Goal: Task Accomplishment & Management: Manage account settings

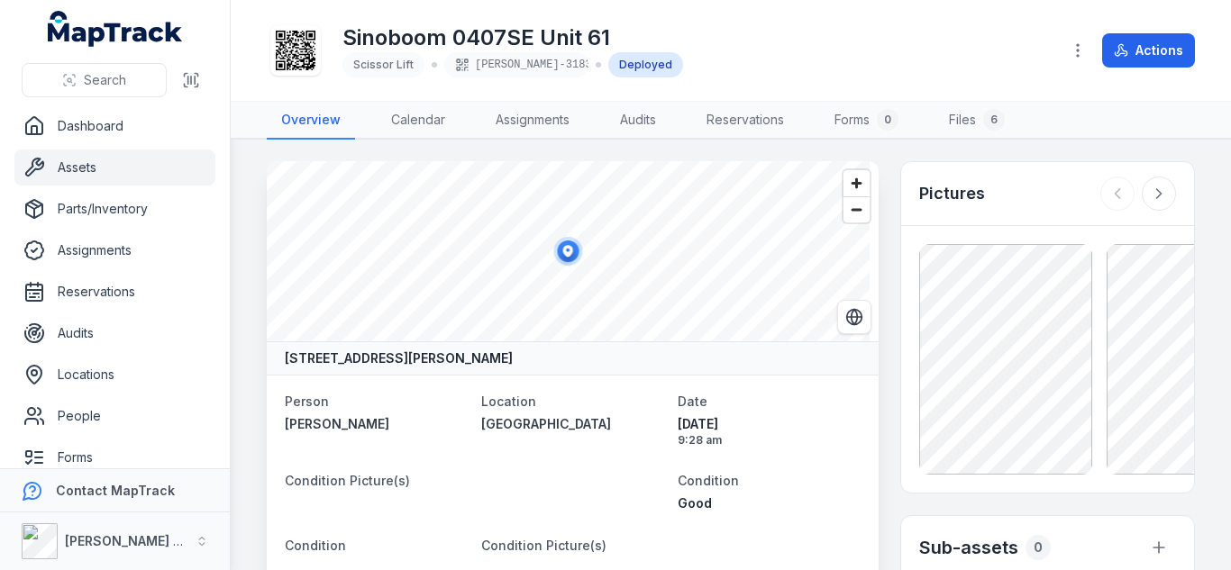
scroll to position [1471, 0]
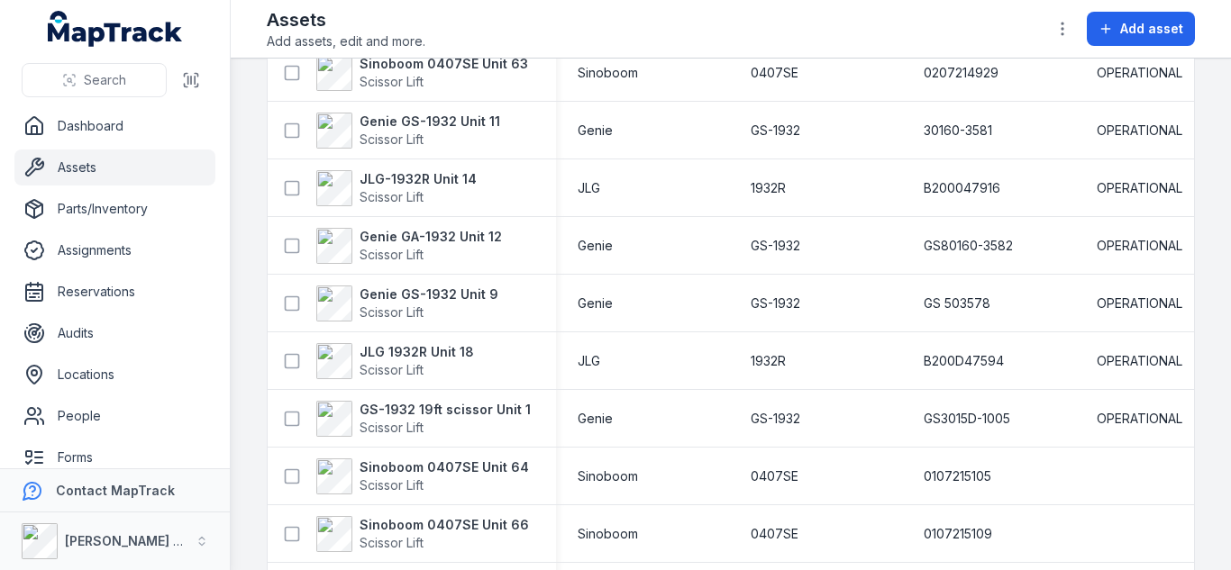
scroll to position [655, 0]
click at [461, 464] on strong "Sinoboom 0407SE Unit 64" at bounding box center [443, 467] width 169 height 18
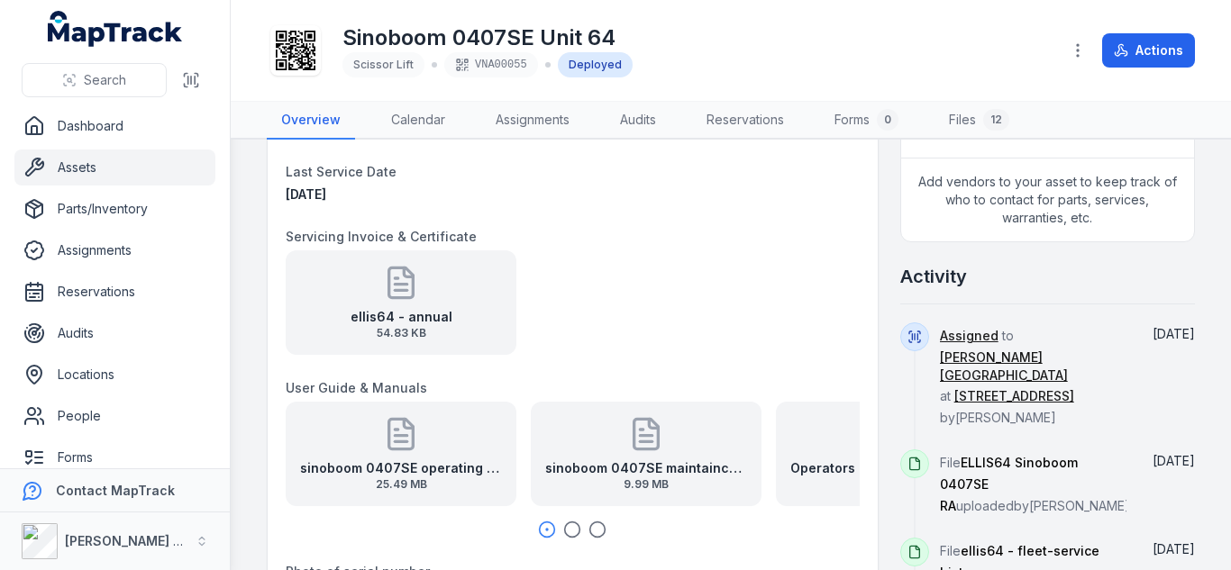
scroll to position [743, 0]
click at [460, 320] on div "ellis64 - annual 54.83 KB" at bounding box center [401, 303] width 231 height 105
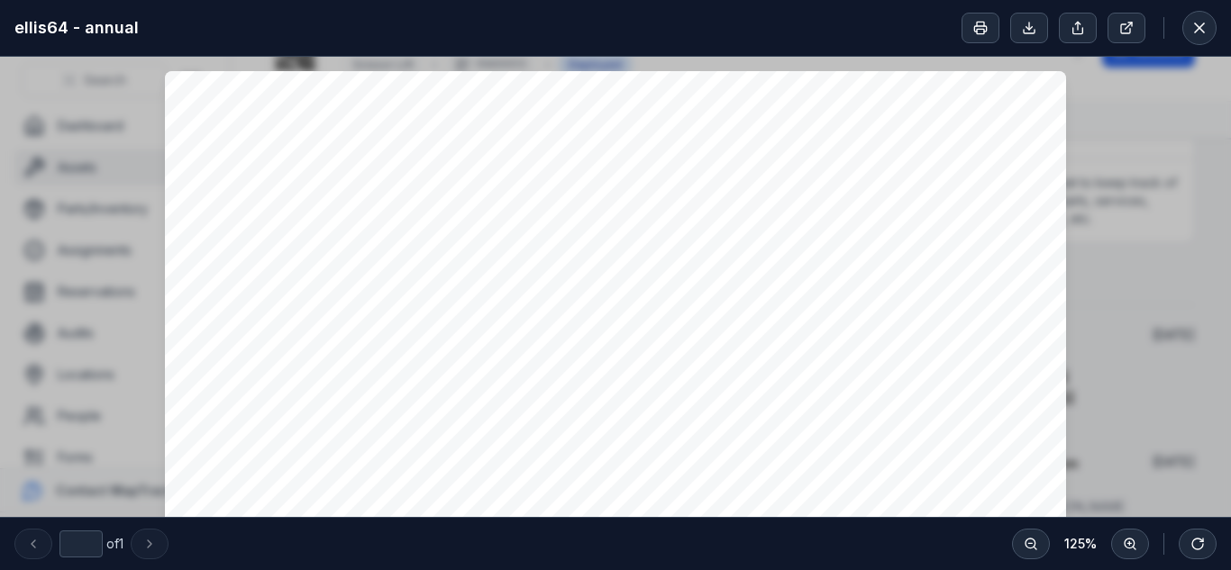
click at [1176, 114] on div "Access Hire Date: Time: [DATE] 07:59AM INTERNAL JOB CARD - COMPLETED Job Code: …" at bounding box center [615, 390] width 1231 height 666
click at [1208, 35] on button at bounding box center [1199, 28] width 34 height 34
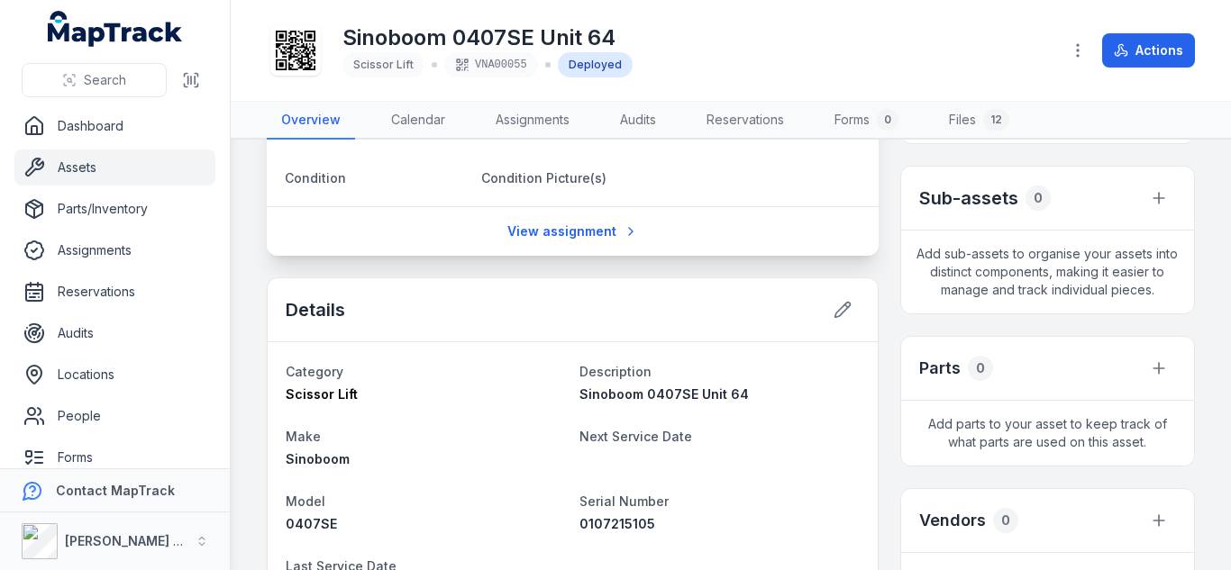
scroll to position [350, 0]
click at [833, 317] on icon at bounding box center [842, 309] width 18 height 18
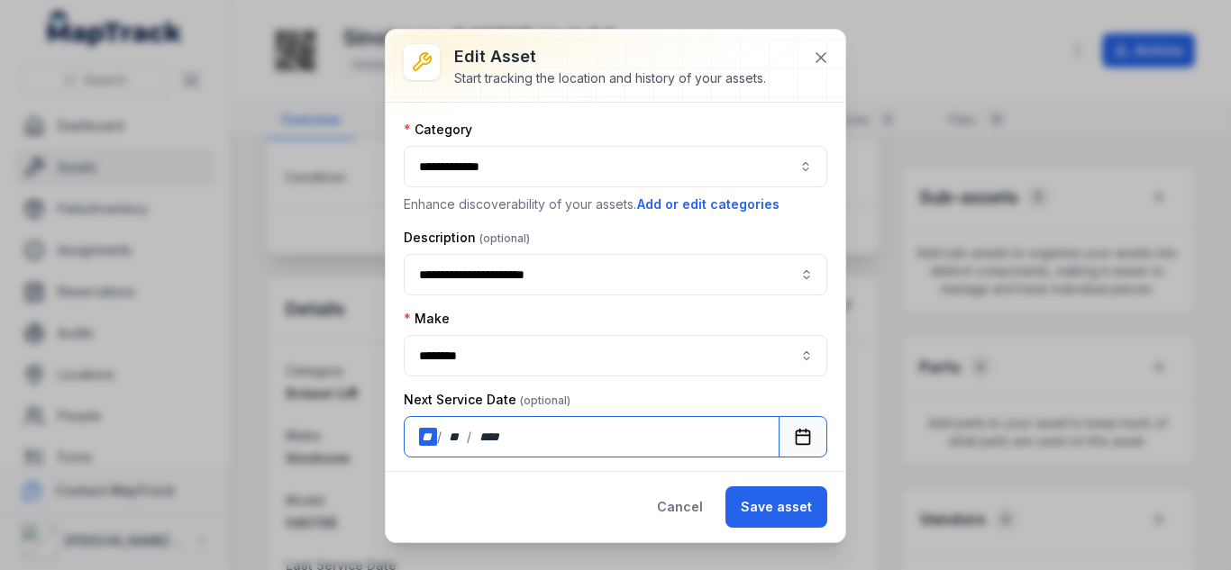
click at [429, 425] on div "** / ** / ****" at bounding box center [592, 436] width 376 height 41
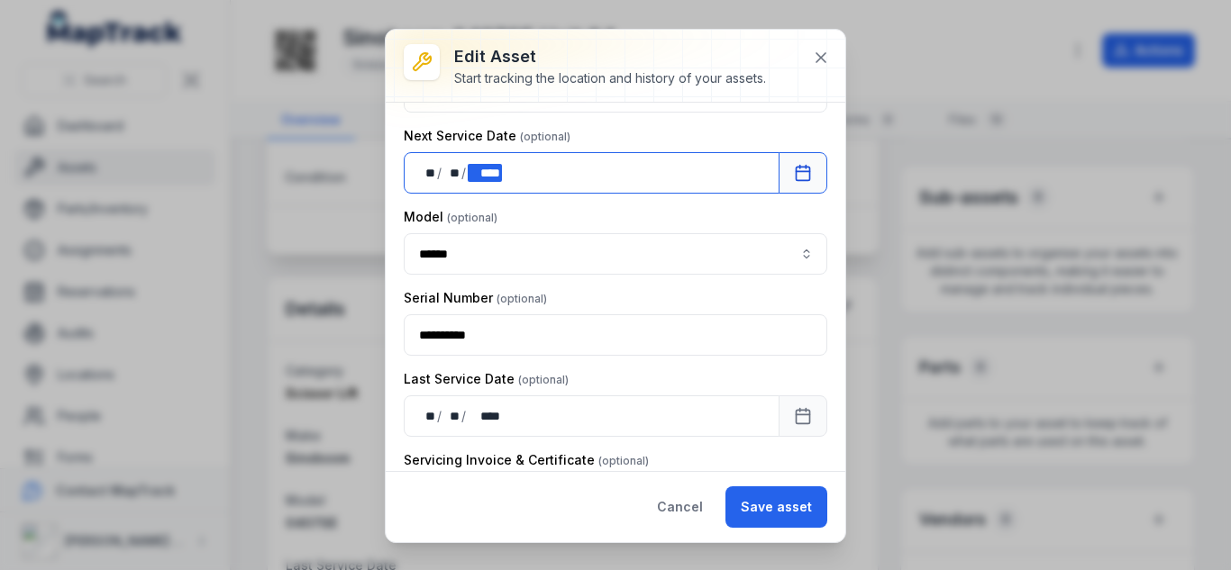
scroll to position [266, 0]
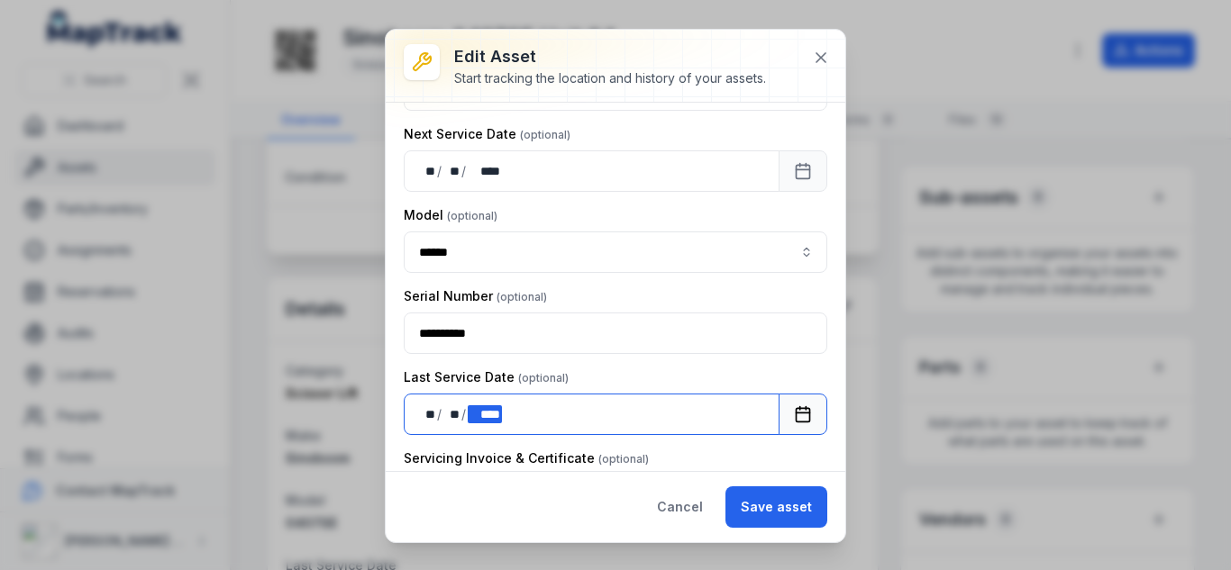
click at [490, 408] on div "**** ****" at bounding box center [485, 414] width 34 height 18
click at [434, 416] on div "** **" at bounding box center [428, 414] width 18 height 18
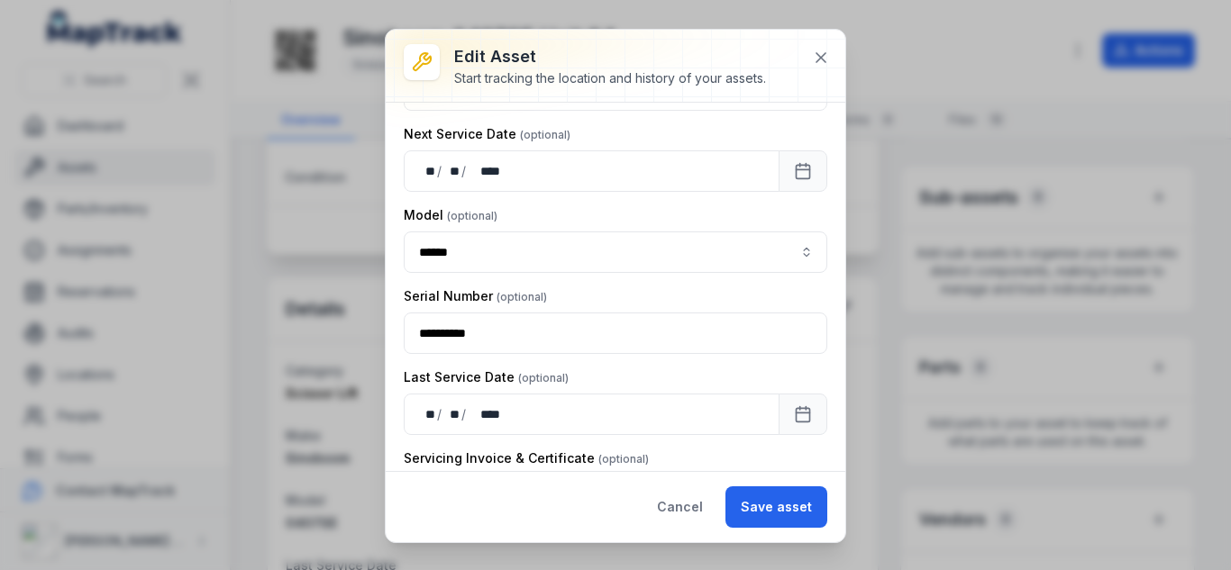
click at [574, 380] on div "Last Service Date" at bounding box center [615, 377] width 423 height 18
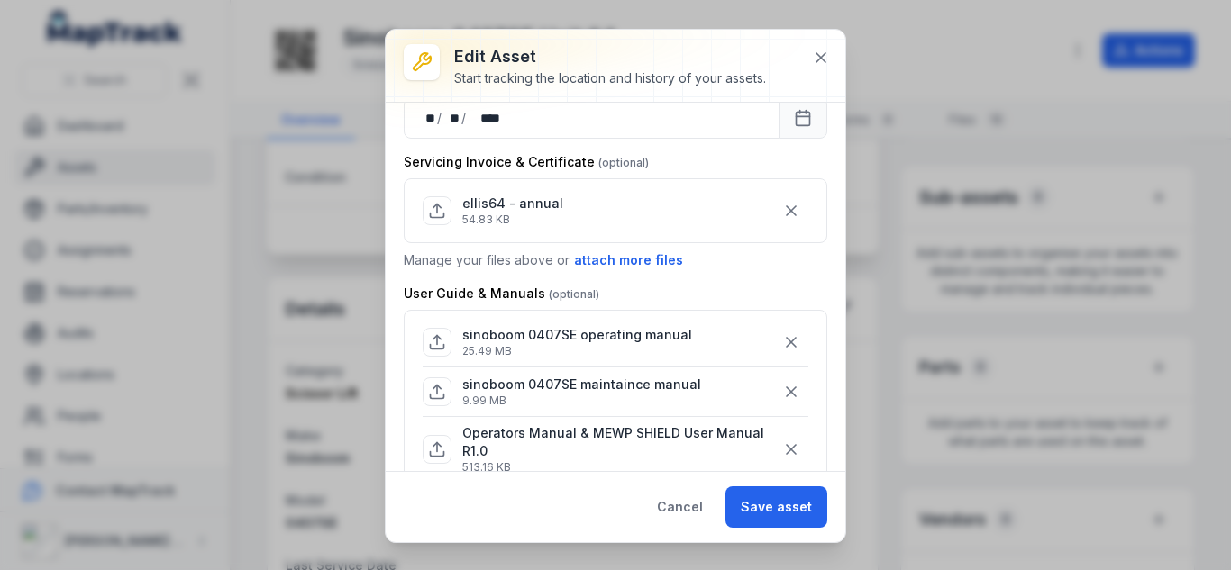
scroll to position [573, 0]
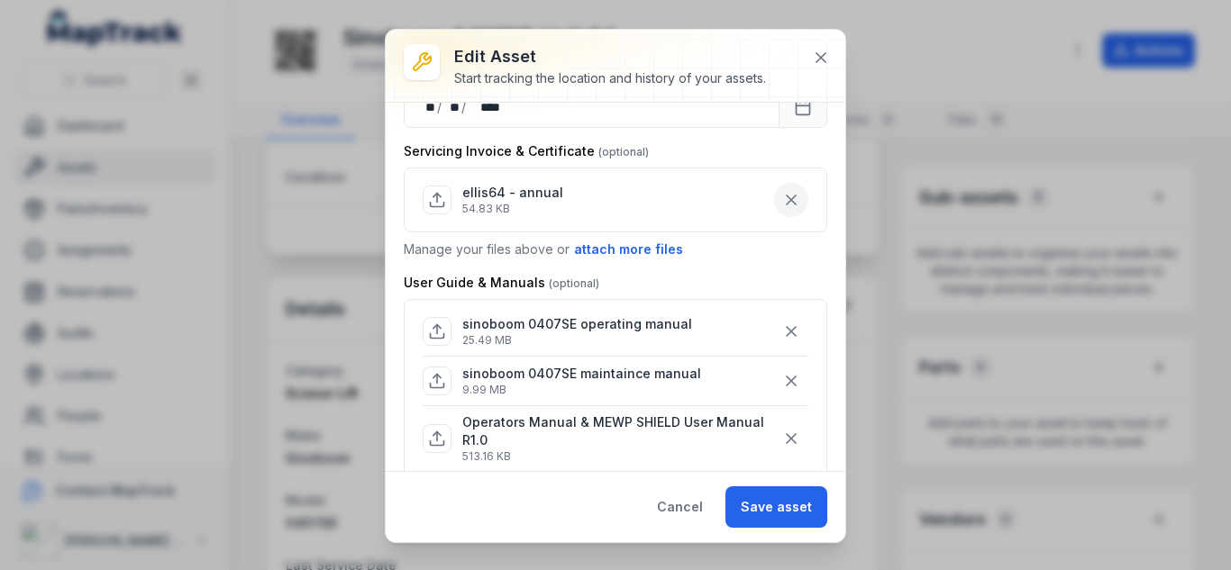
click at [787, 201] on icon "button" at bounding box center [791, 200] width 9 height 9
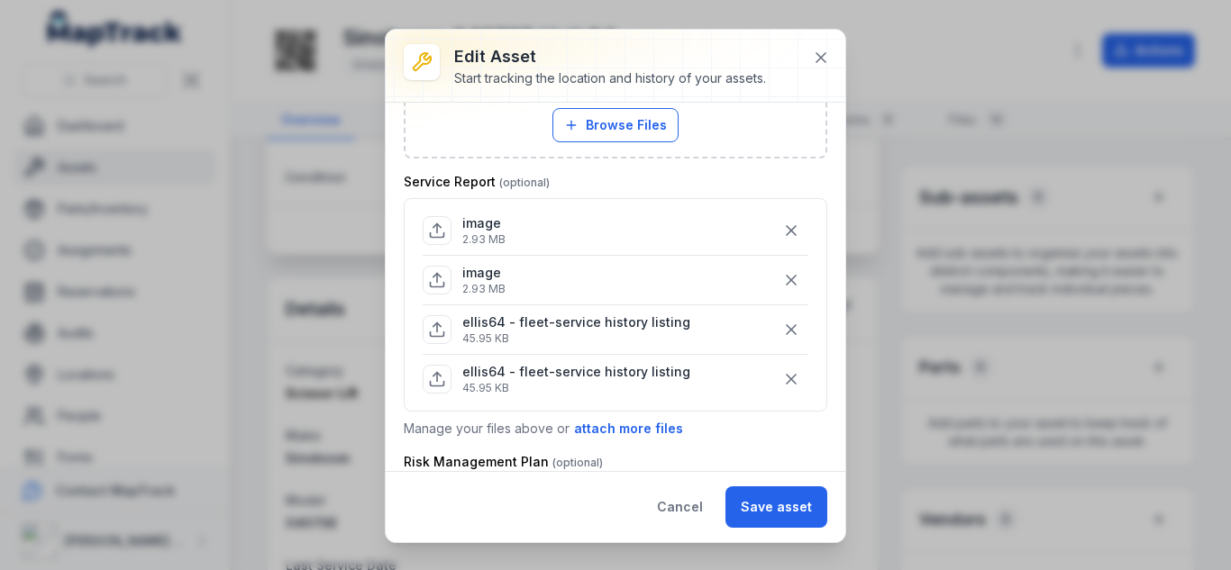
scroll to position [1021, 0]
click at [786, 492] on button "Save asset" at bounding box center [776, 507] width 102 height 41
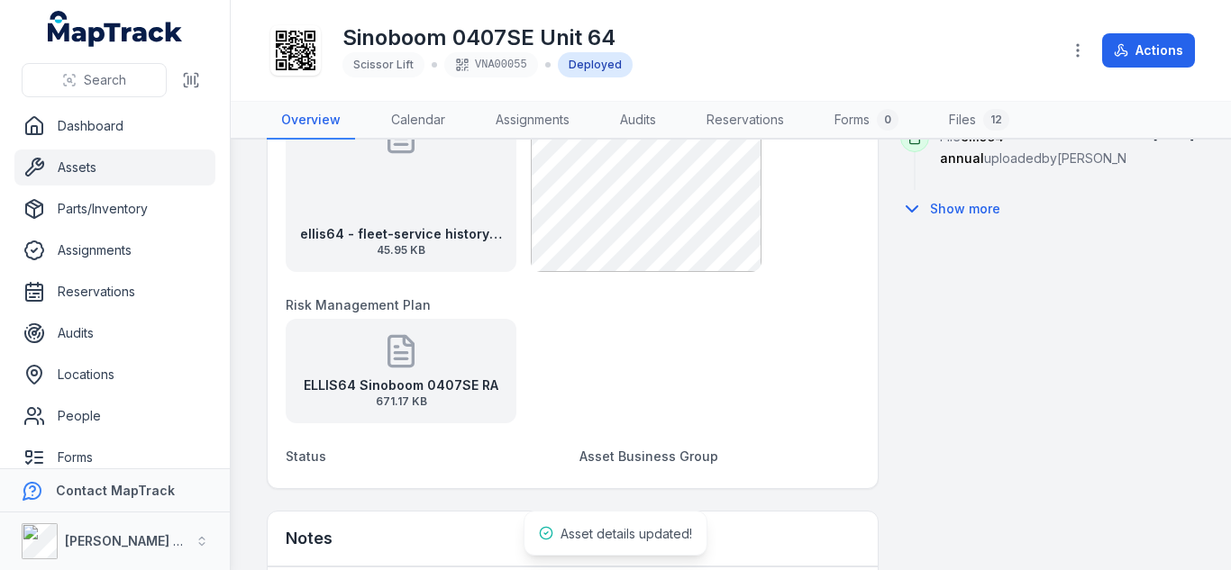
scroll to position [1237, 0]
